Goal: Check status

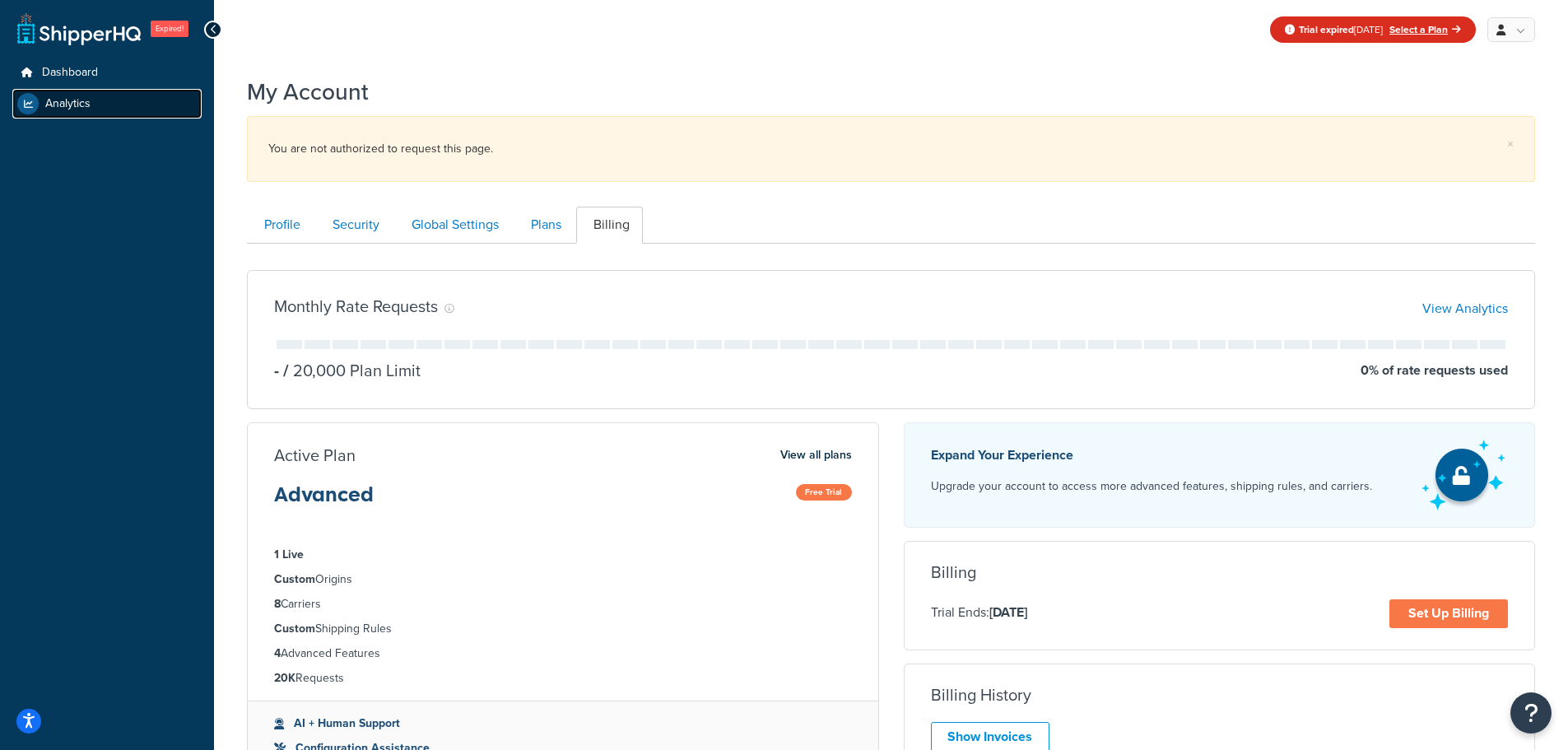
click at [74, 106] on span "Analytics" at bounding box center [68, 104] width 45 height 14
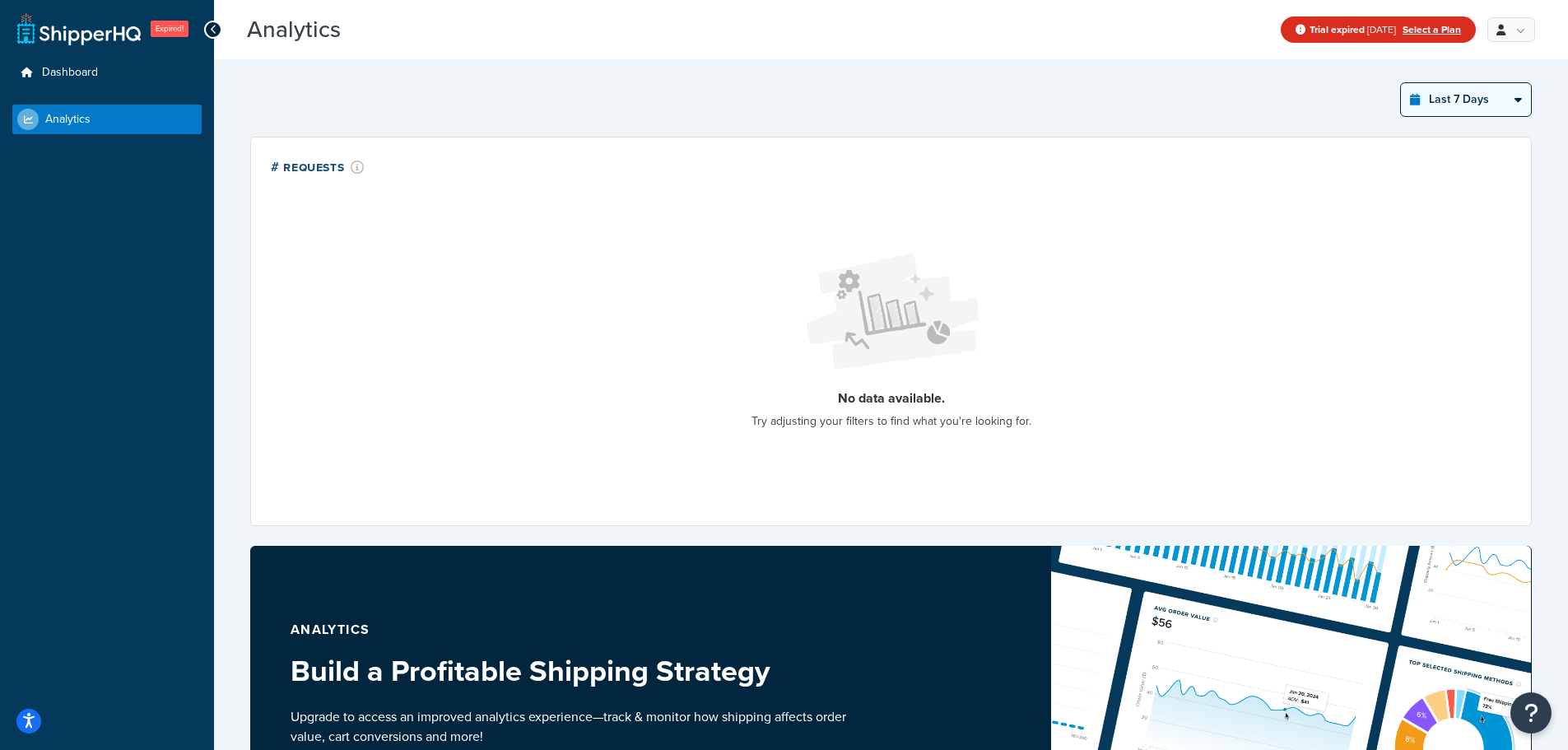
click at [1460, 90] on select "Last 24 Hours Last 7 Days Last 30 Days Last 3 Months Last 6 Months Last 12 Mont…" at bounding box center [1465, 100] width 130 height 33
select select "last_year"
click at [1401, 84] on select "Last 24 Hours Last 7 Days Last 30 Days Last 3 Months Last 6 Months Last 12 Mont…" at bounding box center [1465, 100] width 130 height 33
